Goal: Find specific page/section: Find specific page/section

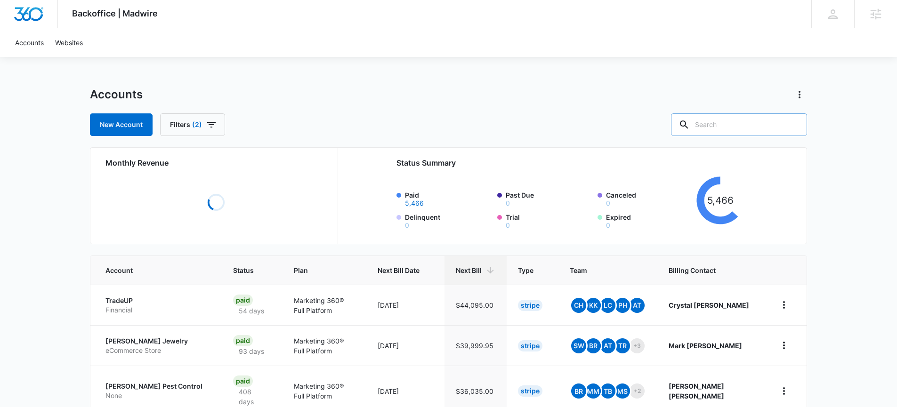
click at [736, 123] on input "text" at bounding box center [739, 124] width 136 height 23
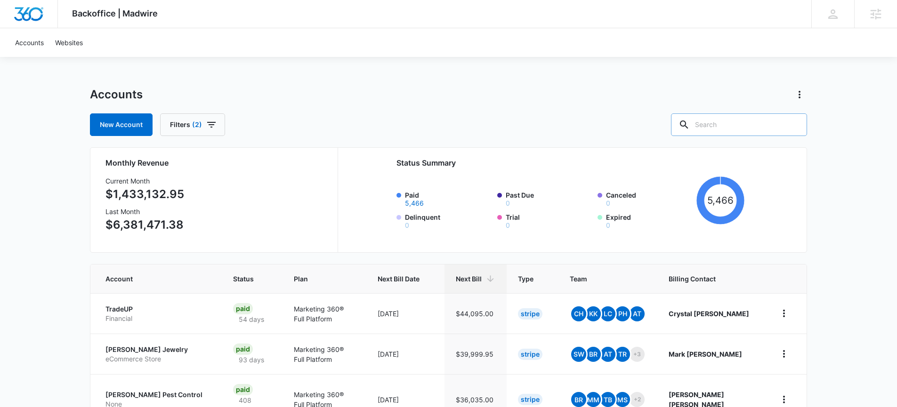
type input "a"
type input "CPA"
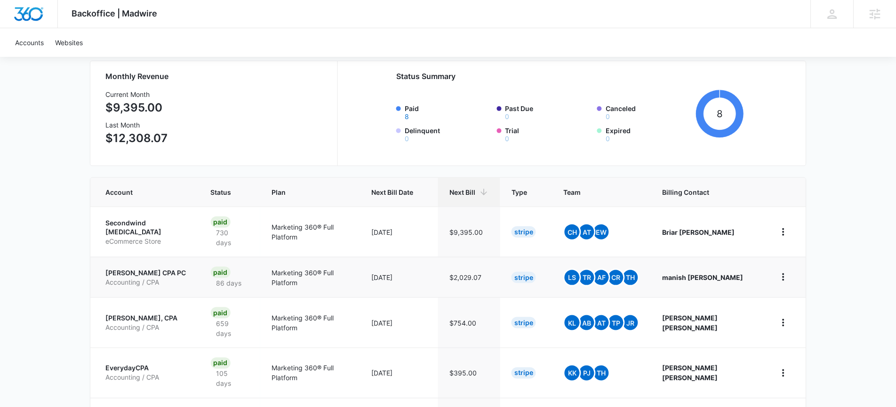
scroll to position [271, 0]
